Goal: Navigation & Orientation: Find specific page/section

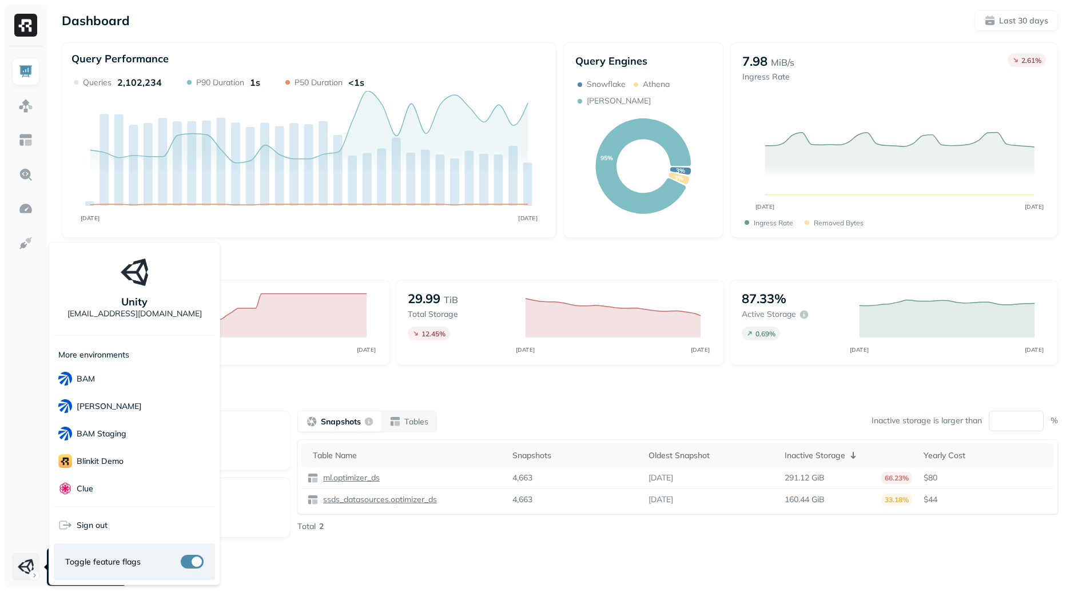
click at [22, 566] on html "Dashboard Last 30 days Query Performance SEP 09 OCT 09 Queries 2,102,234 P90 Du…" at bounding box center [539, 318] width 1078 height 636
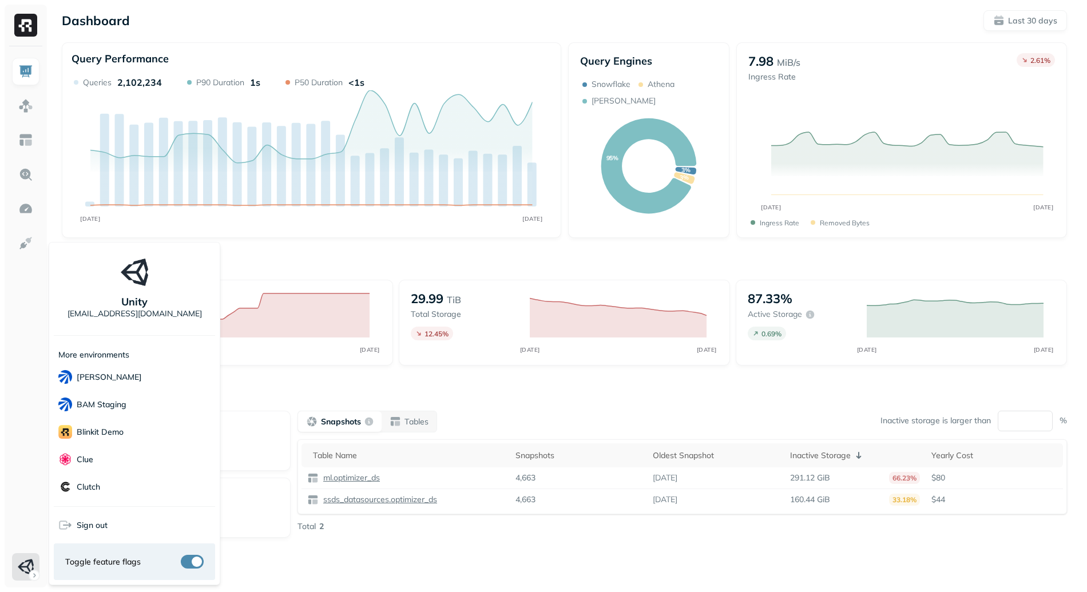
scroll to position [22, 0]
click at [467, 389] on html "Dashboard Last 30 days Query Performance SEP 09 OCT 09 Queries 2,102,234 P90 Du…" at bounding box center [543, 318] width 1087 height 636
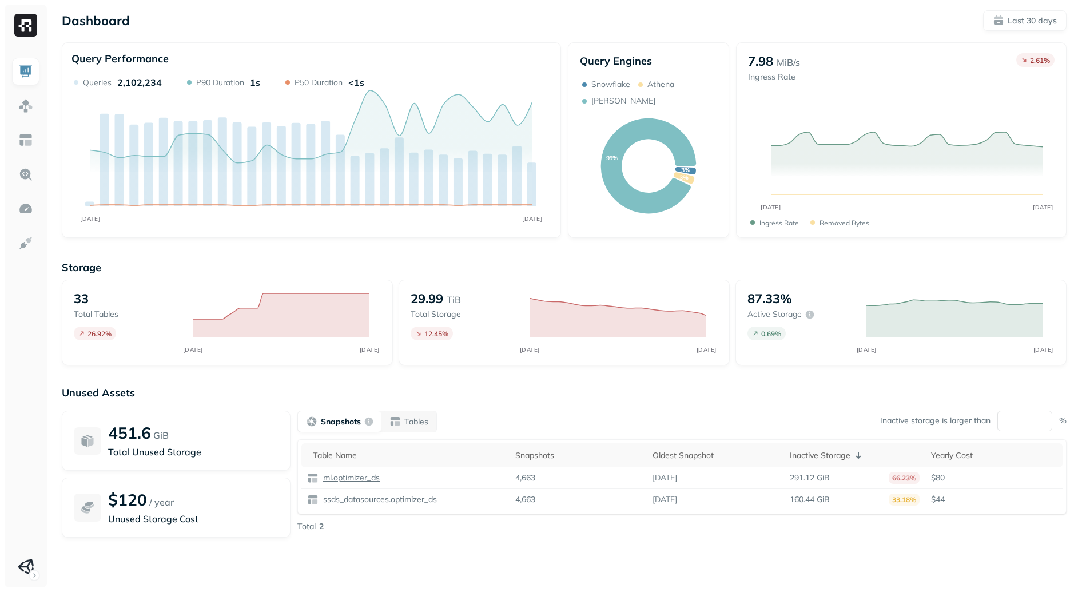
drag, startPoint x: 10, startPoint y: 582, endPoint x: 17, endPoint y: 580, distance: 7.6
click at [10, 582] on div at bounding box center [26, 316] width 42 height 541
click at [25, 578] on html "Dashboard Last 30 days Query Performance SEP 09 OCT 09 Queries 2,102,234 P90 Du…" at bounding box center [539, 318] width 1078 height 636
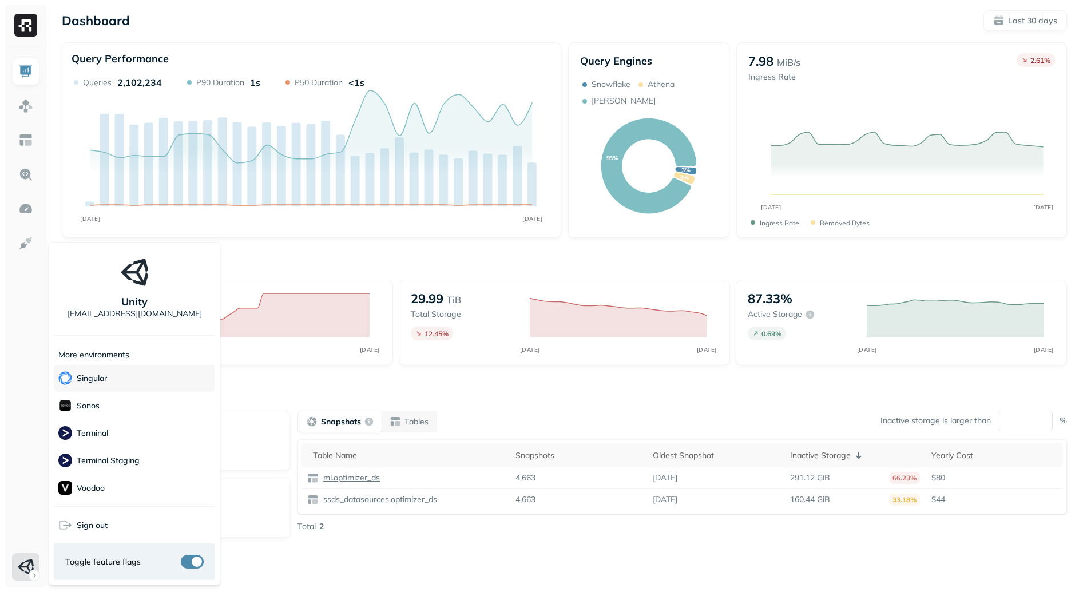
scroll to position [316, 0]
click at [115, 421] on div "Sonos" at bounding box center [134, 419] width 161 height 27
